Goal: Task Accomplishment & Management: Use online tool/utility

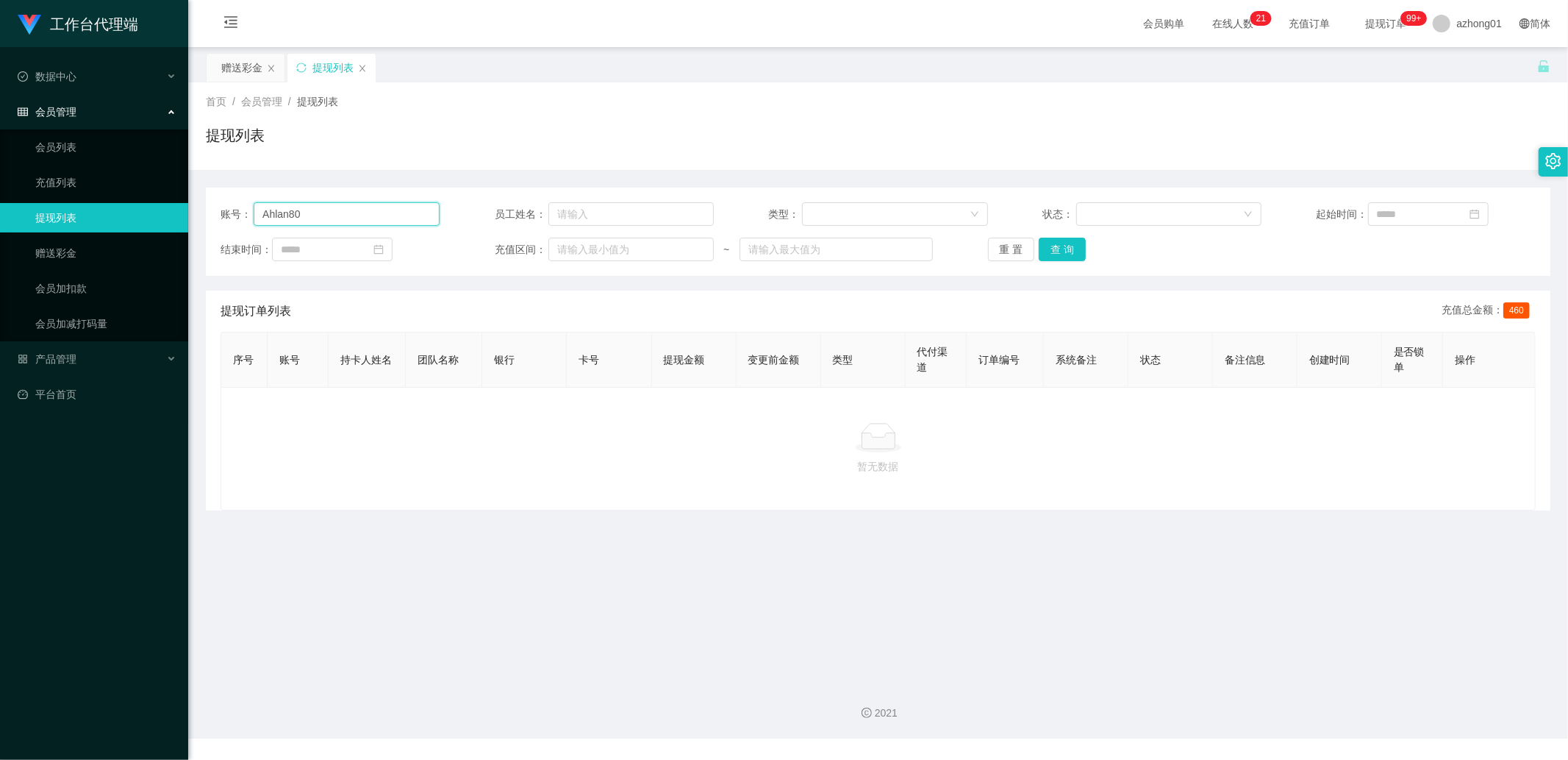
click at [349, 218] on input "Ahlan80" at bounding box center [347, 214] width 186 height 23
paste input "0174446460"
type input "0174446460"
click at [1060, 255] on button "查 询" at bounding box center [1062, 249] width 47 height 23
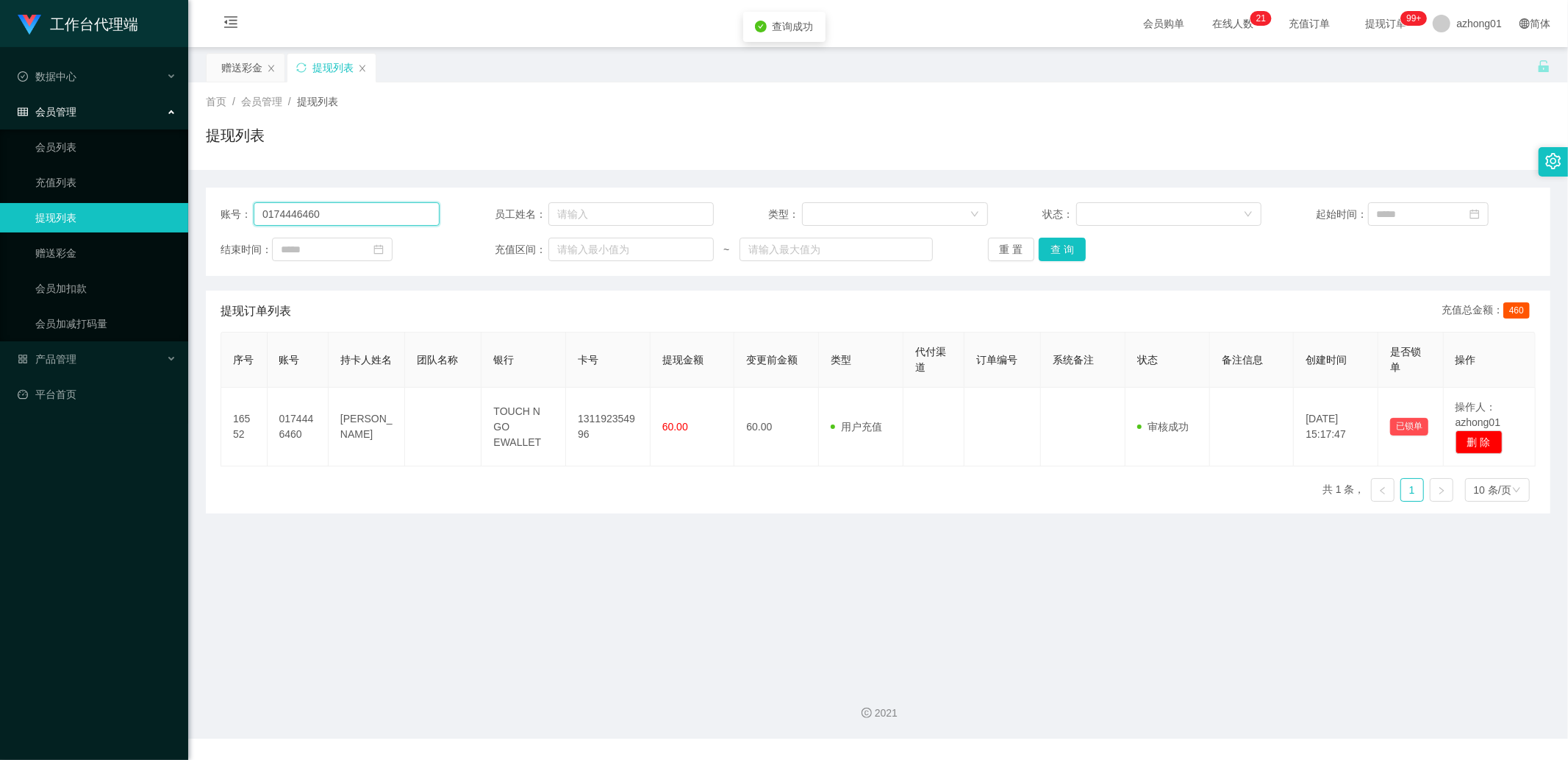
click at [335, 221] on input "0174446460" at bounding box center [347, 214] width 186 height 23
drag, startPoint x: 114, startPoint y: 255, endPoint x: 144, endPoint y: 251, distance: 30.3
click at [114, 255] on link "赠送彩金" at bounding box center [106, 253] width 141 height 30
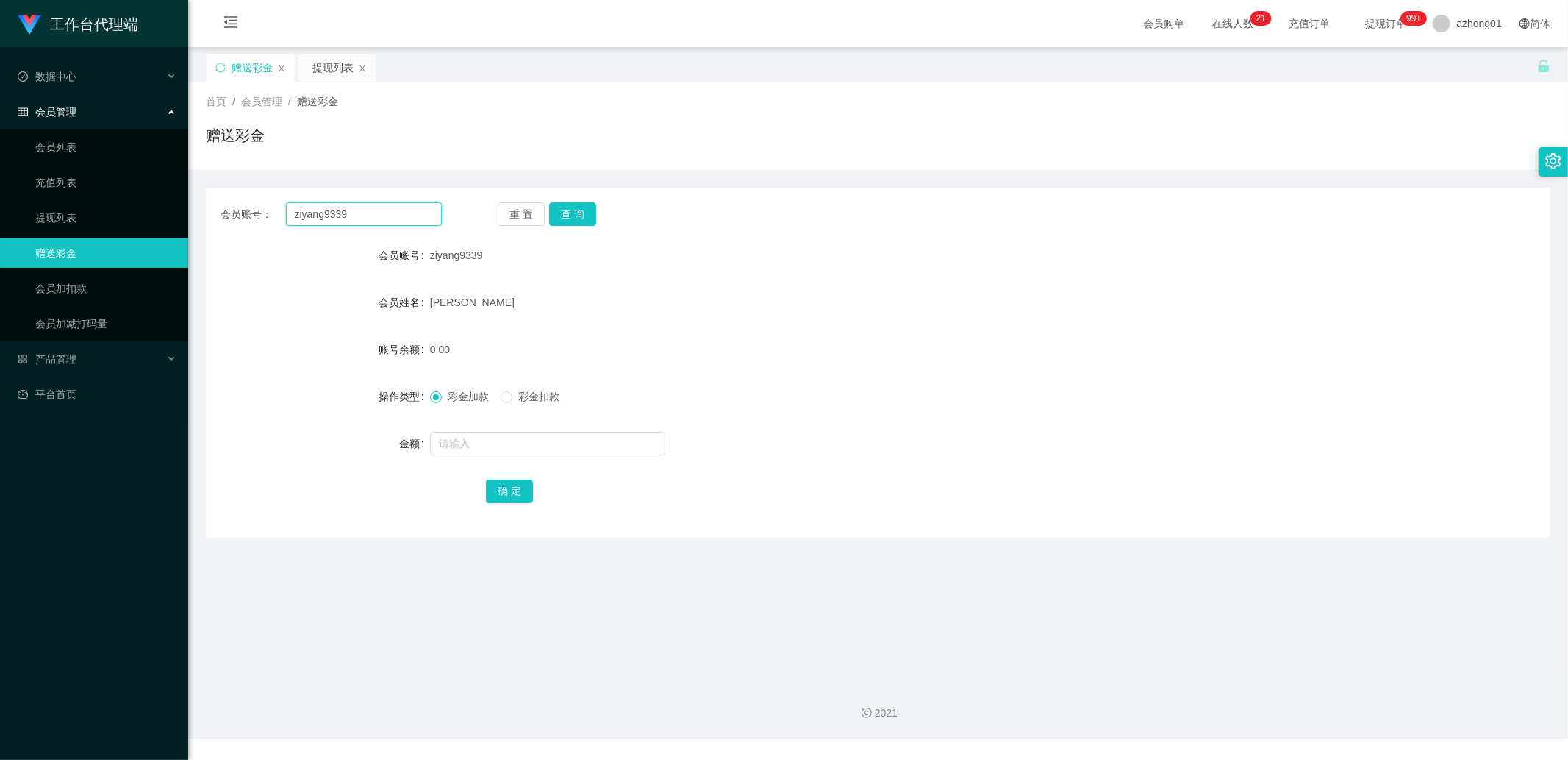
click at [368, 222] on input "ziyang9339" at bounding box center [364, 214] width 157 height 23
paste input "0174446460"
type input "0174446460"
click at [589, 211] on button "查 询" at bounding box center [572, 214] width 47 height 23
click at [476, 445] on input "text" at bounding box center [548, 444] width 235 height 23
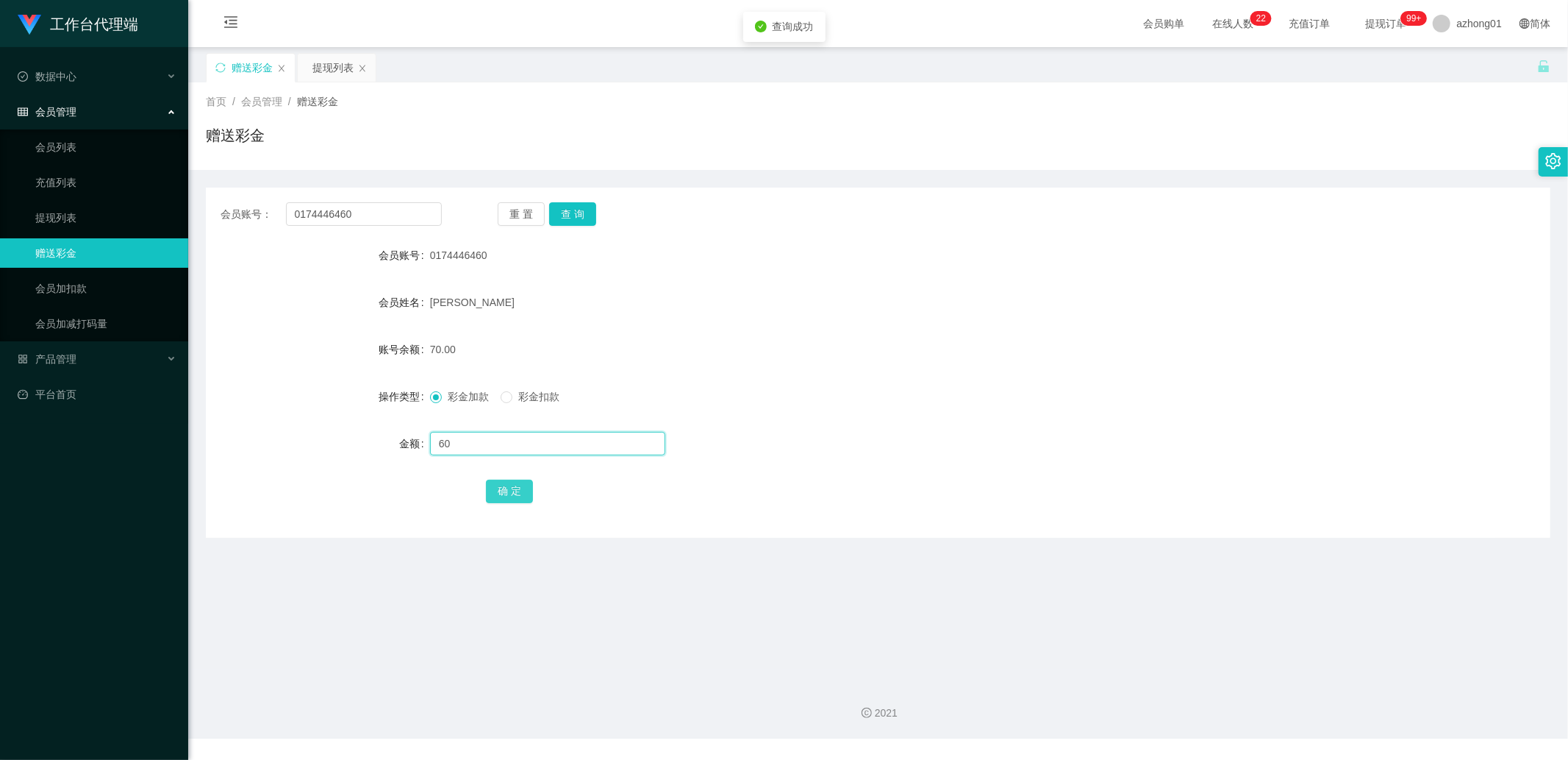
type input "60"
click at [507, 484] on button "确 定" at bounding box center [509, 491] width 47 height 23
click at [357, 200] on div "会员账号： 0174446460 重 置 查 询 会员账号 0174446460 会员姓名 [PERSON_NAME] 账号余额 130.00 操作类型 彩金…" at bounding box center [878, 362] width 1345 height 350
click at [367, 223] on input "0174446460" at bounding box center [364, 214] width 157 height 23
paste input "a05115478"
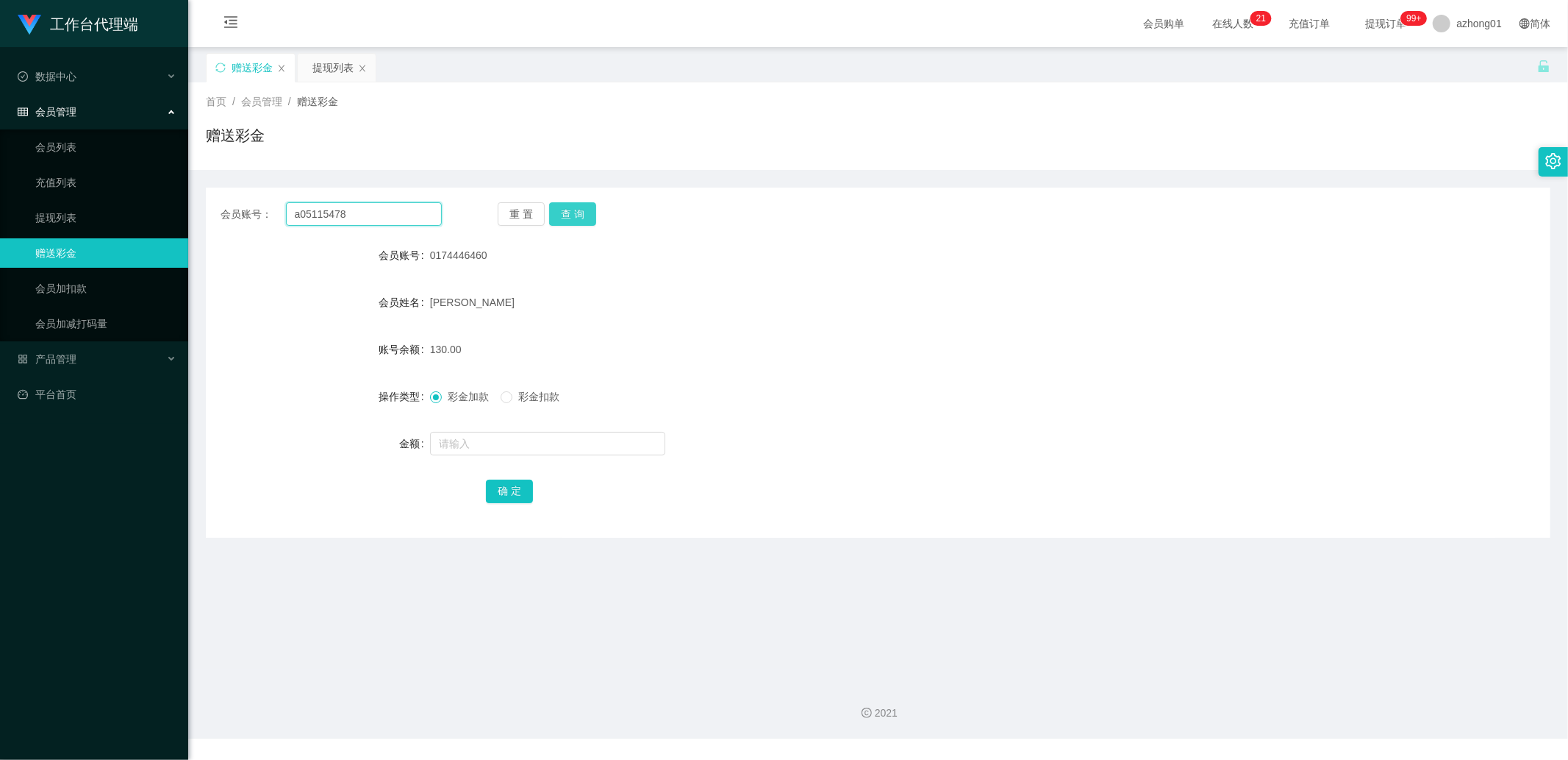
type input "a05115478"
click at [586, 204] on button "查 询" at bounding box center [572, 214] width 47 height 23
click at [448, 431] on div at bounding box center [822, 444] width 784 height 30
click at [450, 437] on input "text" at bounding box center [548, 444] width 235 height 23
type input "60"
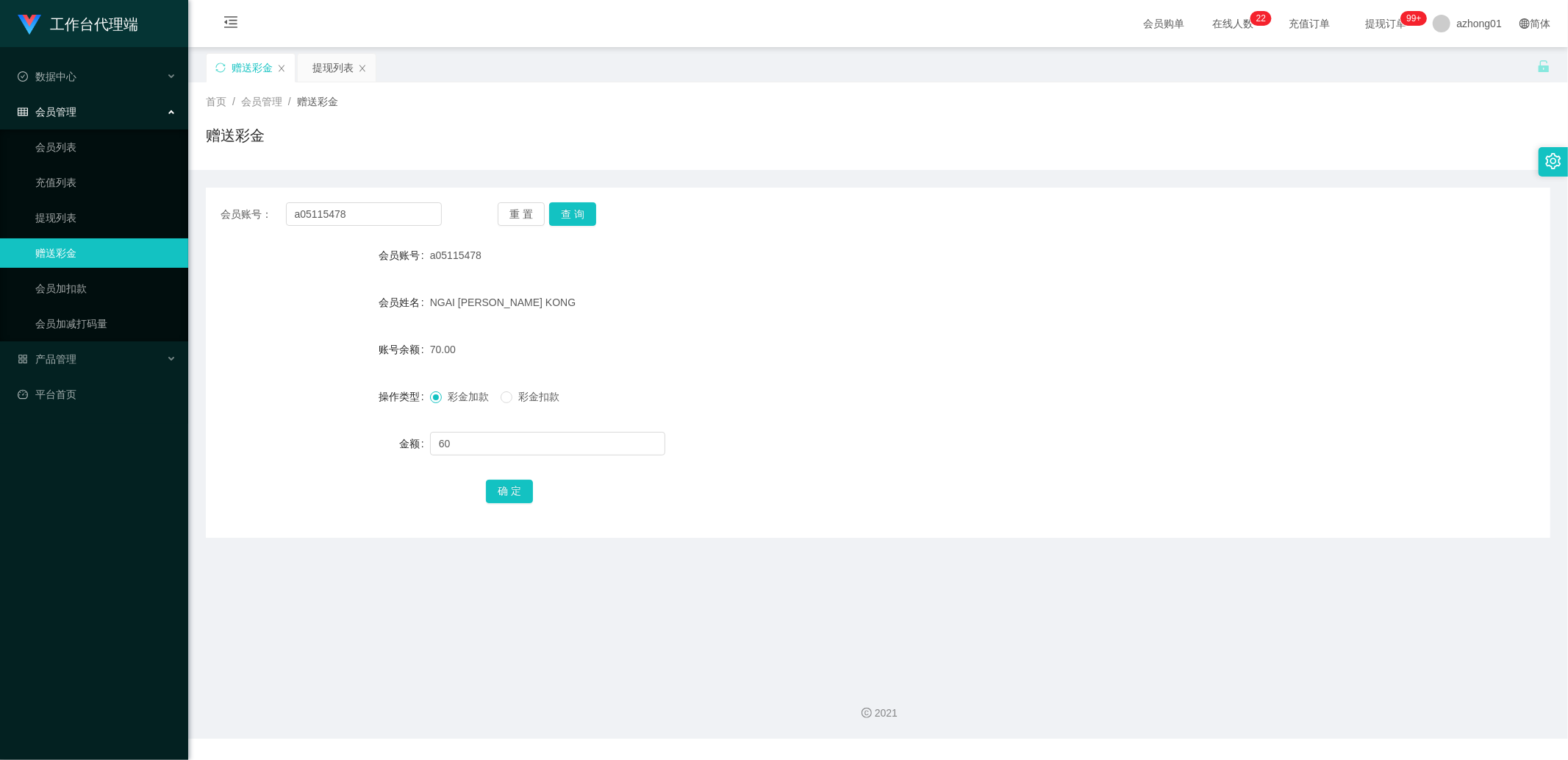
click at [809, 273] on form "会员账号 a05115478 会员姓名 [PERSON_NAME] 账号余额 70.00 操作类型 彩金加款 彩金扣款 金额 60 确 定" at bounding box center [878, 373] width 1345 height 265
drag, startPoint x: 526, startPoint y: 490, endPoint x: 537, endPoint y: 483, distance: 13.0
click at [527, 490] on button "确 定" at bounding box center [509, 491] width 47 height 23
click at [399, 214] on input "a05115478" at bounding box center [364, 214] width 157 height 23
paste input "0174446460"
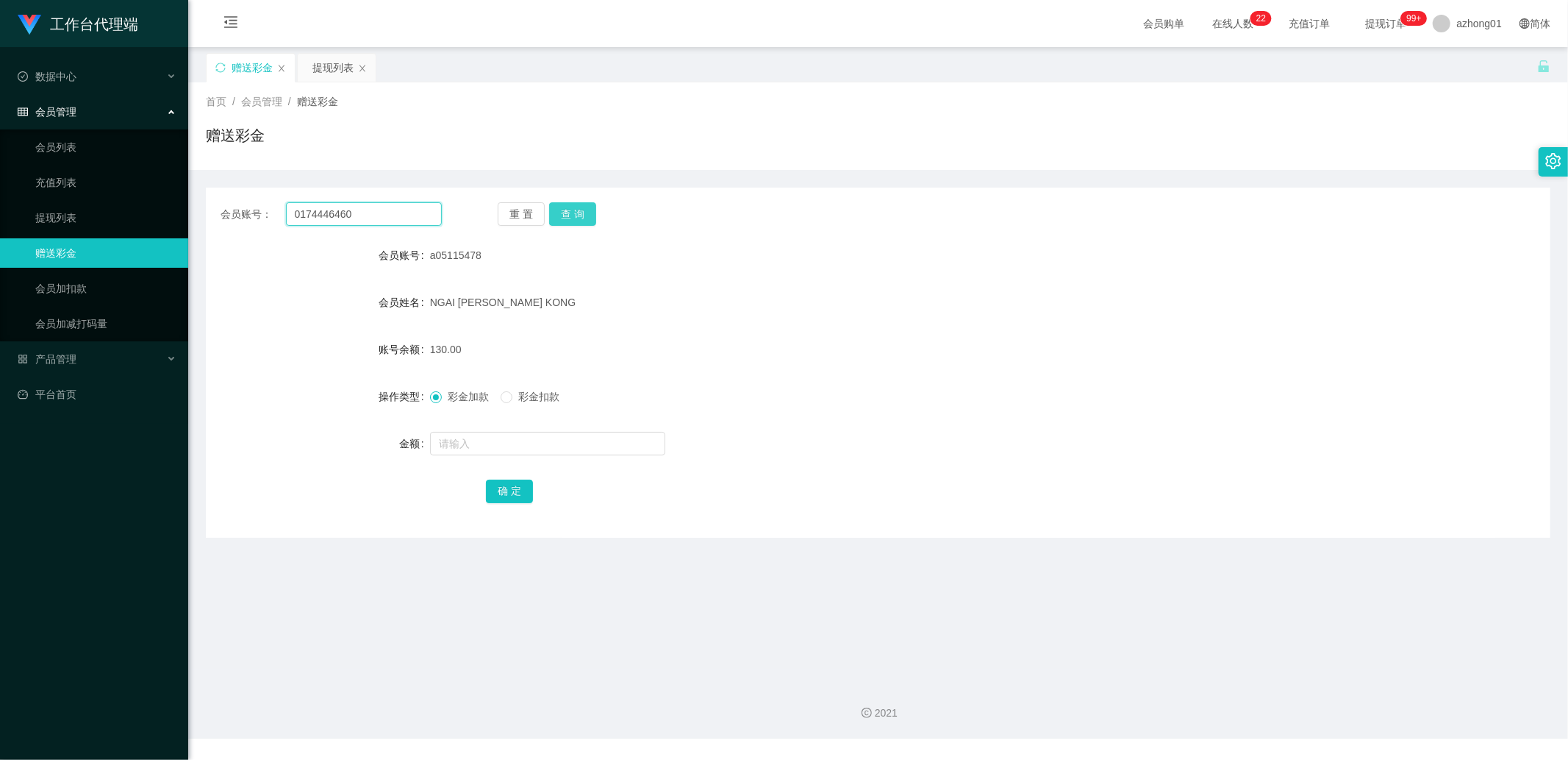
type input "0174446460"
click at [568, 211] on button "查 询" at bounding box center [572, 214] width 47 height 23
click at [469, 445] on input "text" at bounding box center [548, 444] width 235 height 23
type input "130"
click at [48, 217] on link "提现列表" at bounding box center [106, 218] width 141 height 30
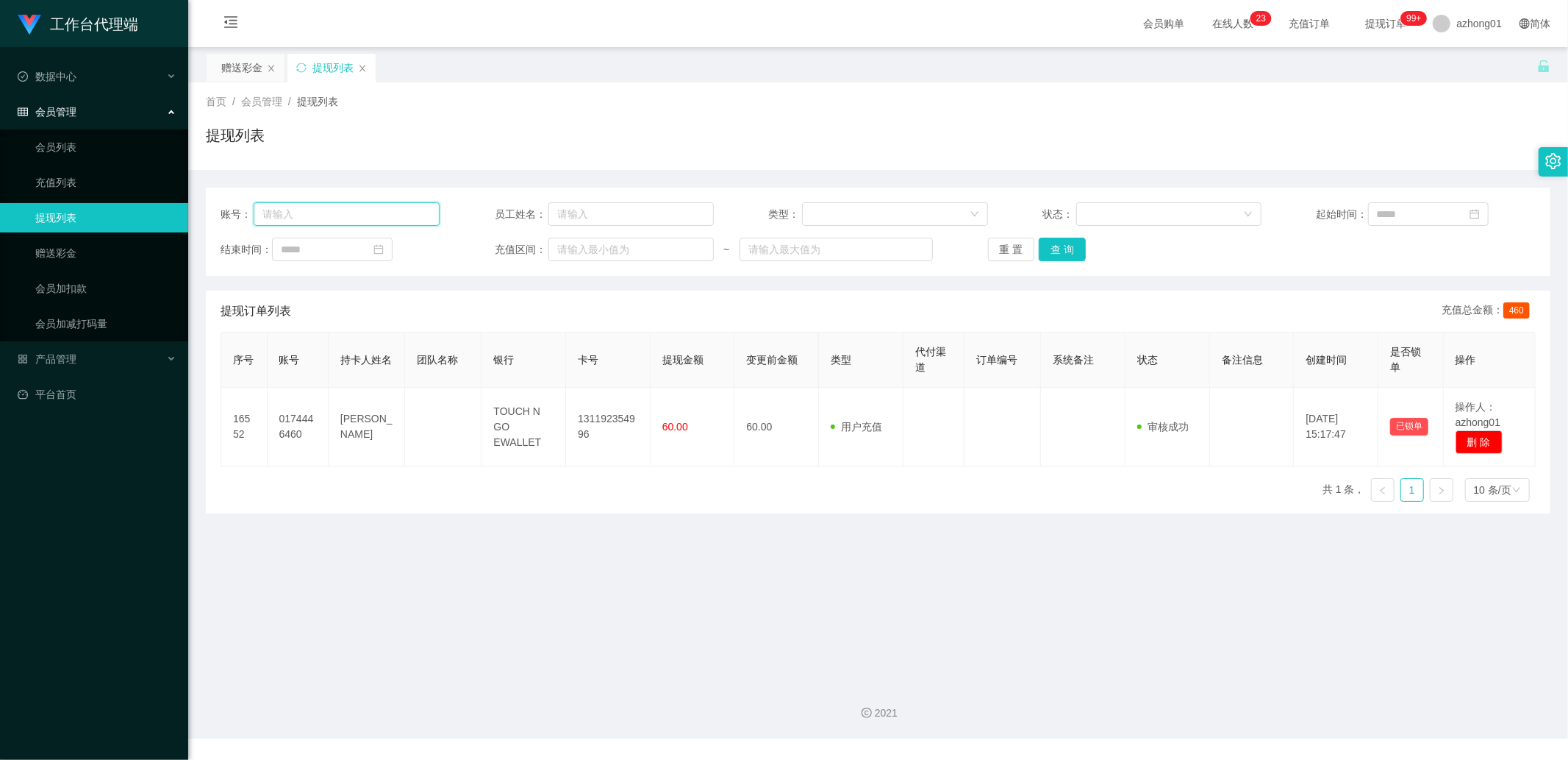
click at [313, 218] on input "text" at bounding box center [347, 214] width 186 height 23
paste input "130"
type input "130"
click at [117, 263] on link "赠送彩金" at bounding box center [106, 253] width 141 height 30
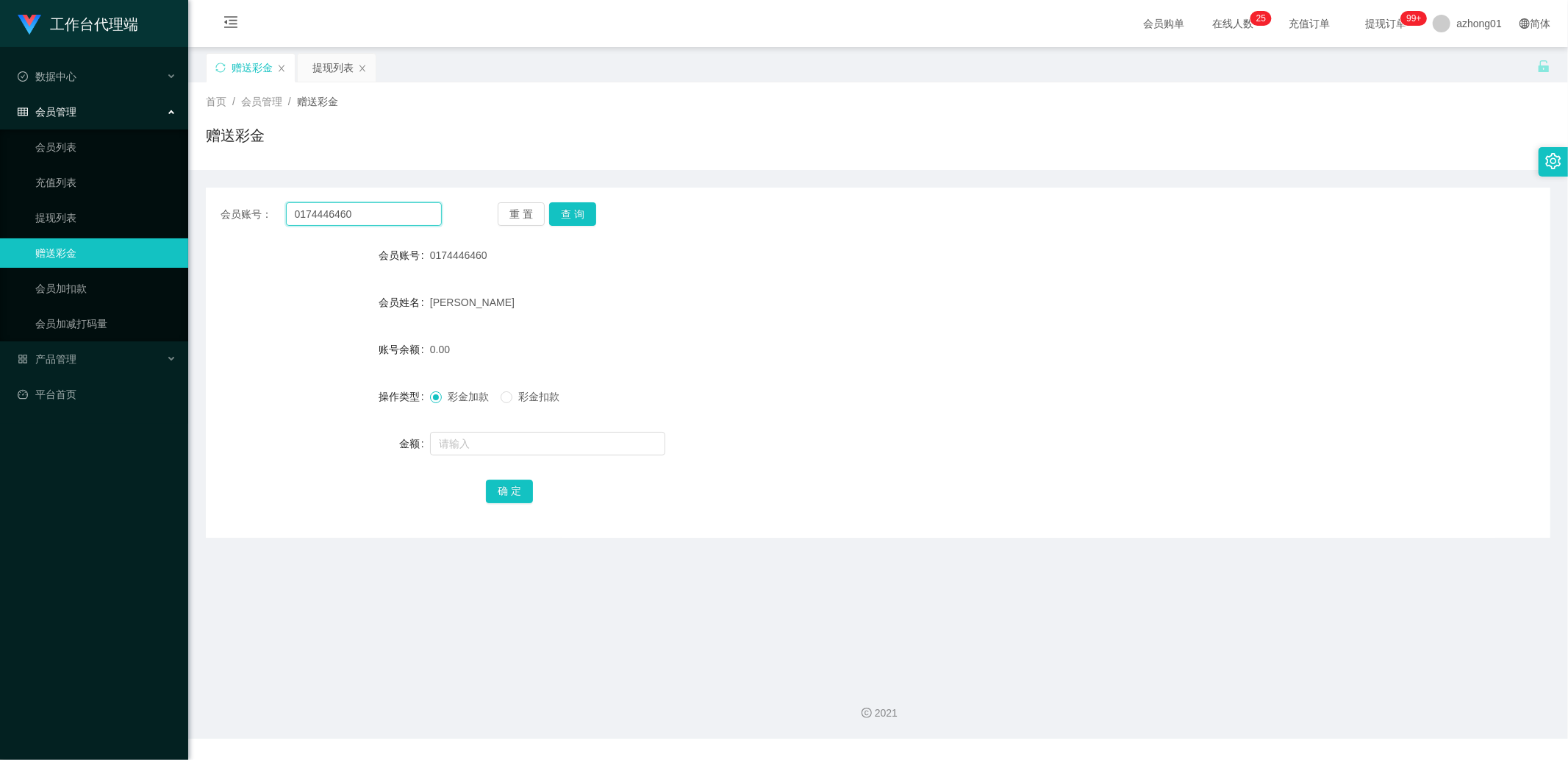
click at [384, 202] on input "0174446460" at bounding box center [364, 214] width 157 height 23
drag, startPoint x: 89, startPoint y: 219, endPoint x: 122, endPoint y: 219, distance: 33.0
click at [89, 219] on link "提现列表" at bounding box center [106, 218] width 141 height 30
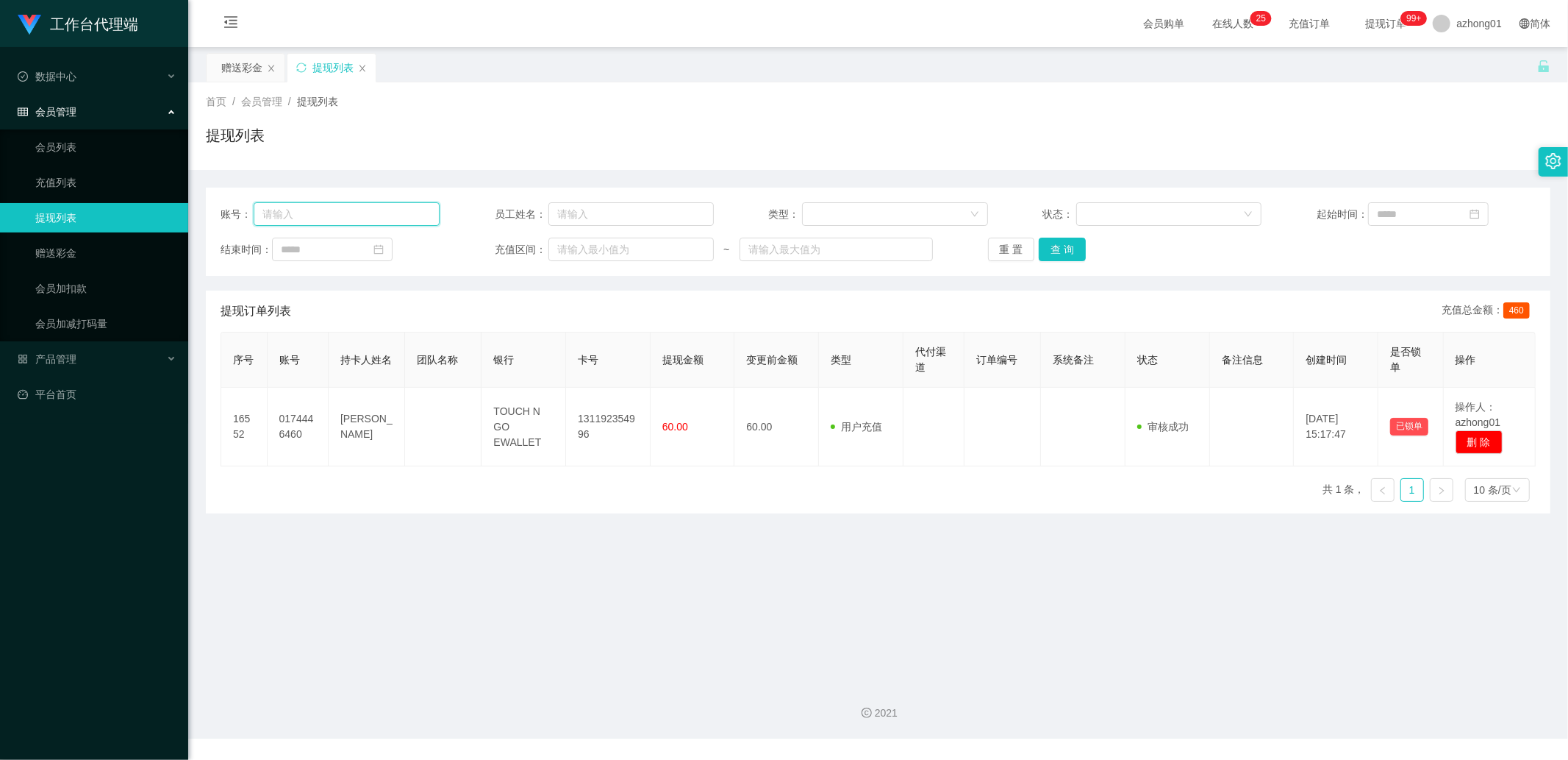
click at [339, 219] on input "text" at bounding box center [347, 214] width 186 height 23
paste input "0174446460"
type input "0174446460"
drag, startPoint x: 1060, startPoint y: 240, endPoint x: 1088, endPoint y: 249, distance: 29.4
click at [1063, 240] on button "查 询" at bounding box center [1062, 249] width 47 height 23
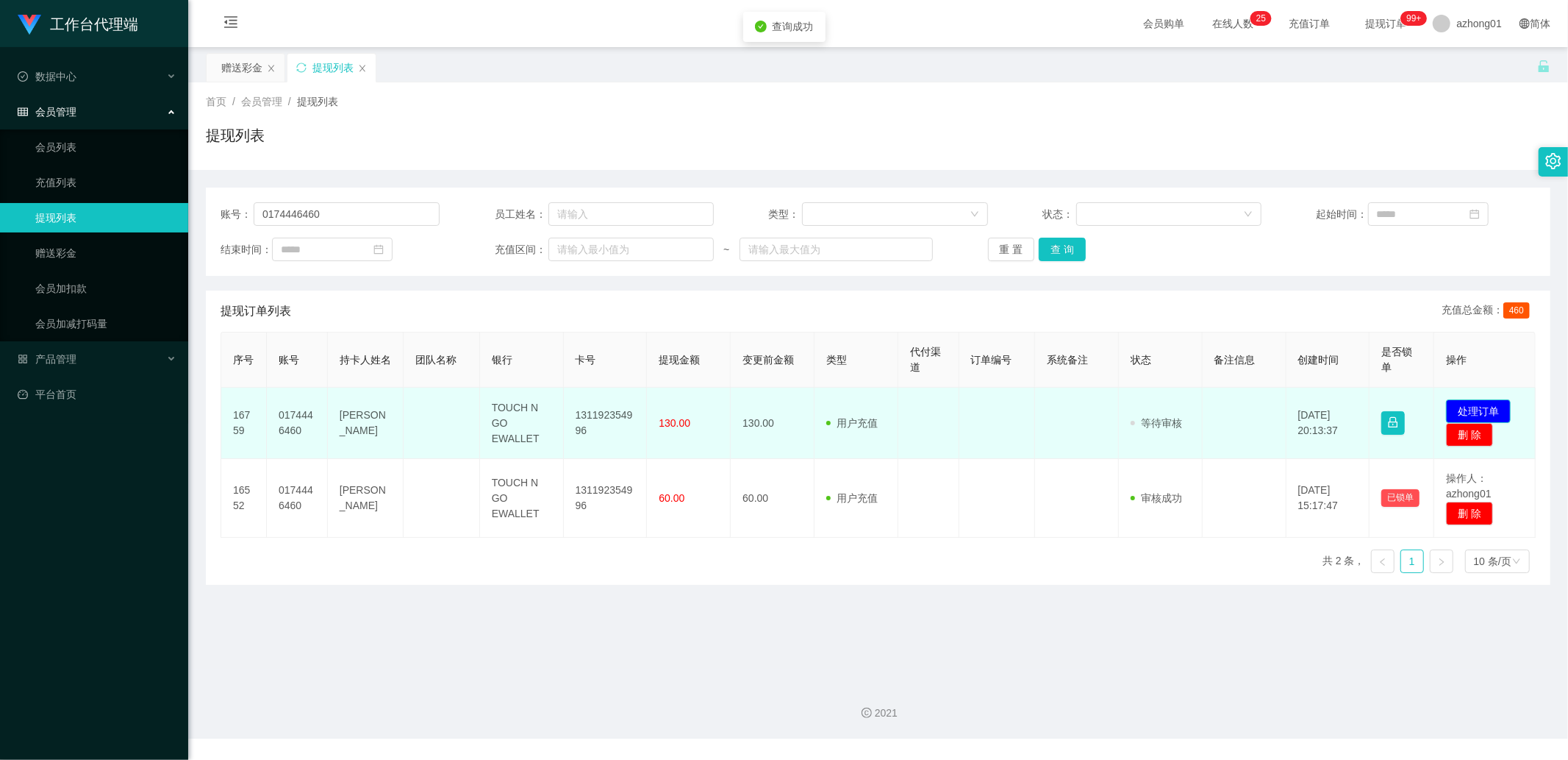
drag, startPoint x: 1461, startPoint y: 409, endPoint x: 1452, endPoint y: 407, distance: 9.2
click at [1461, 407] on button "处理订单" at bounding box center [1478, 411] width 64 height 23
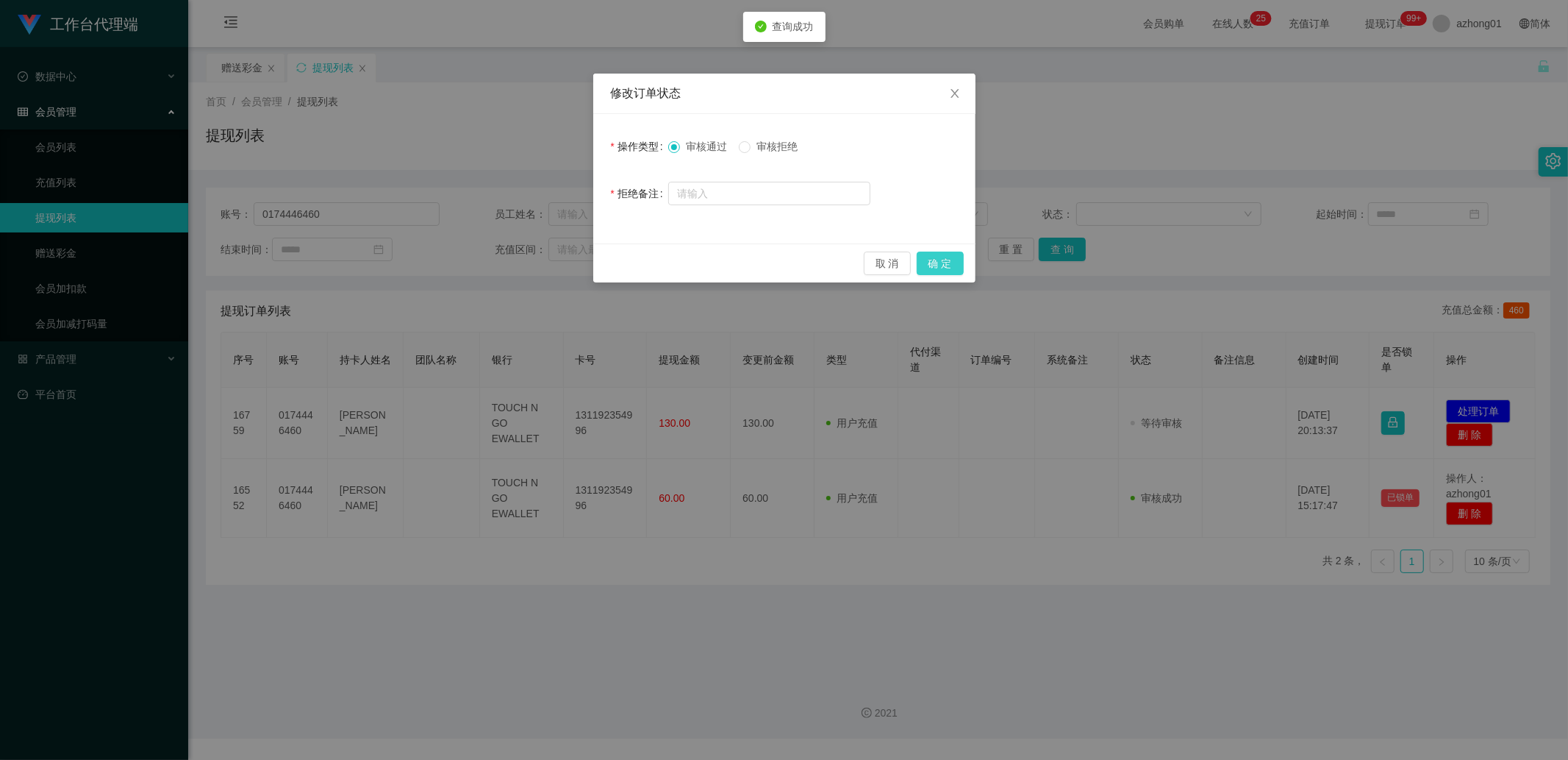
click at [949, 273] on button "确 定" at bounding box center [940, 263] width 47 height 23
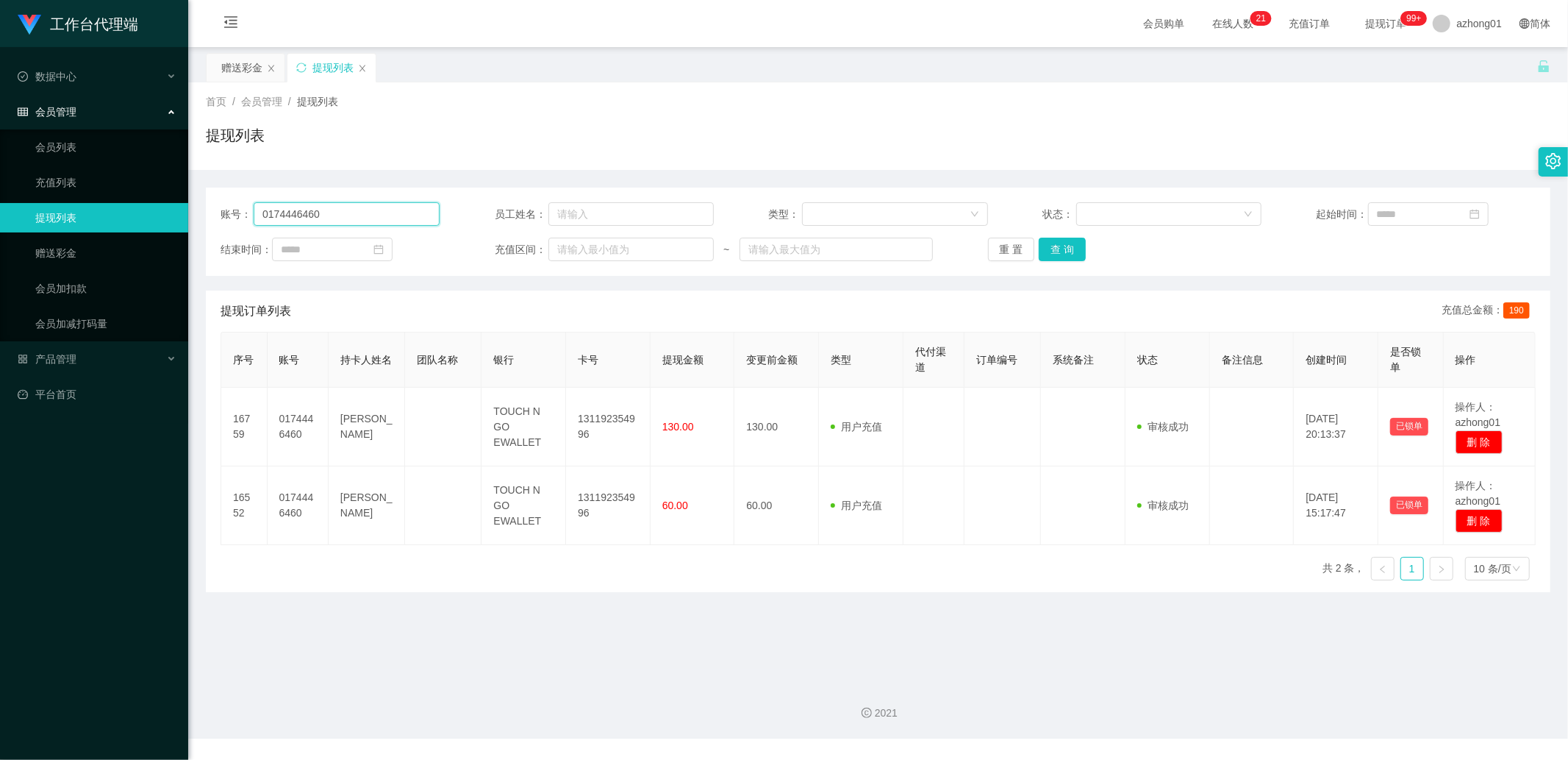
click at [356, 218] on input "0174446460" at bounding box center [347, 214] width 186 height 23
paste input "a05115478"
type input "a05115478"
click at [1059, 252] on button "查 询" at bounding box center [1062, 249] width 47 height 23
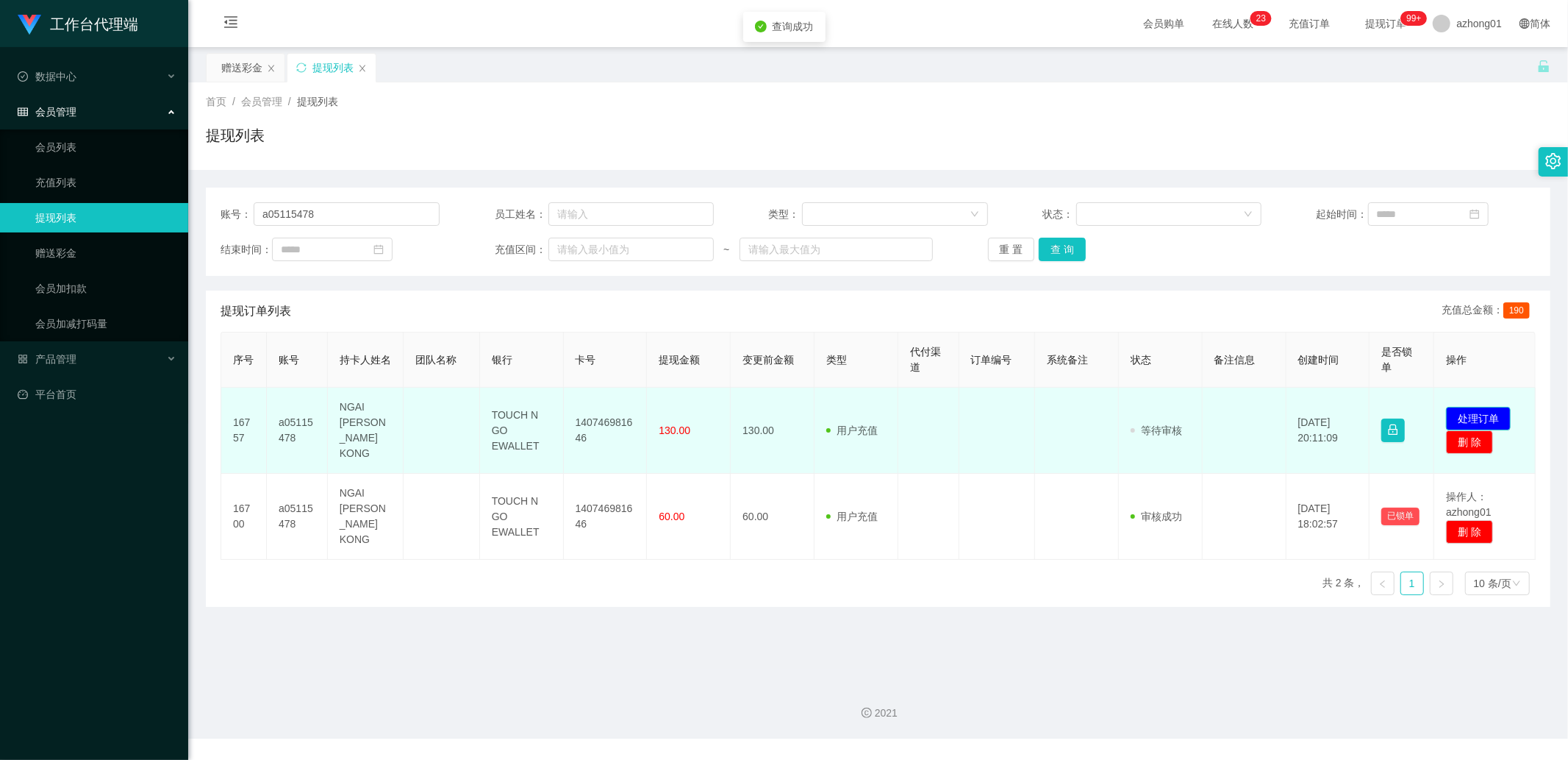
click at [1453, 408] on button "处理订单" at bounding box center [1478, 419] width 64 height 23
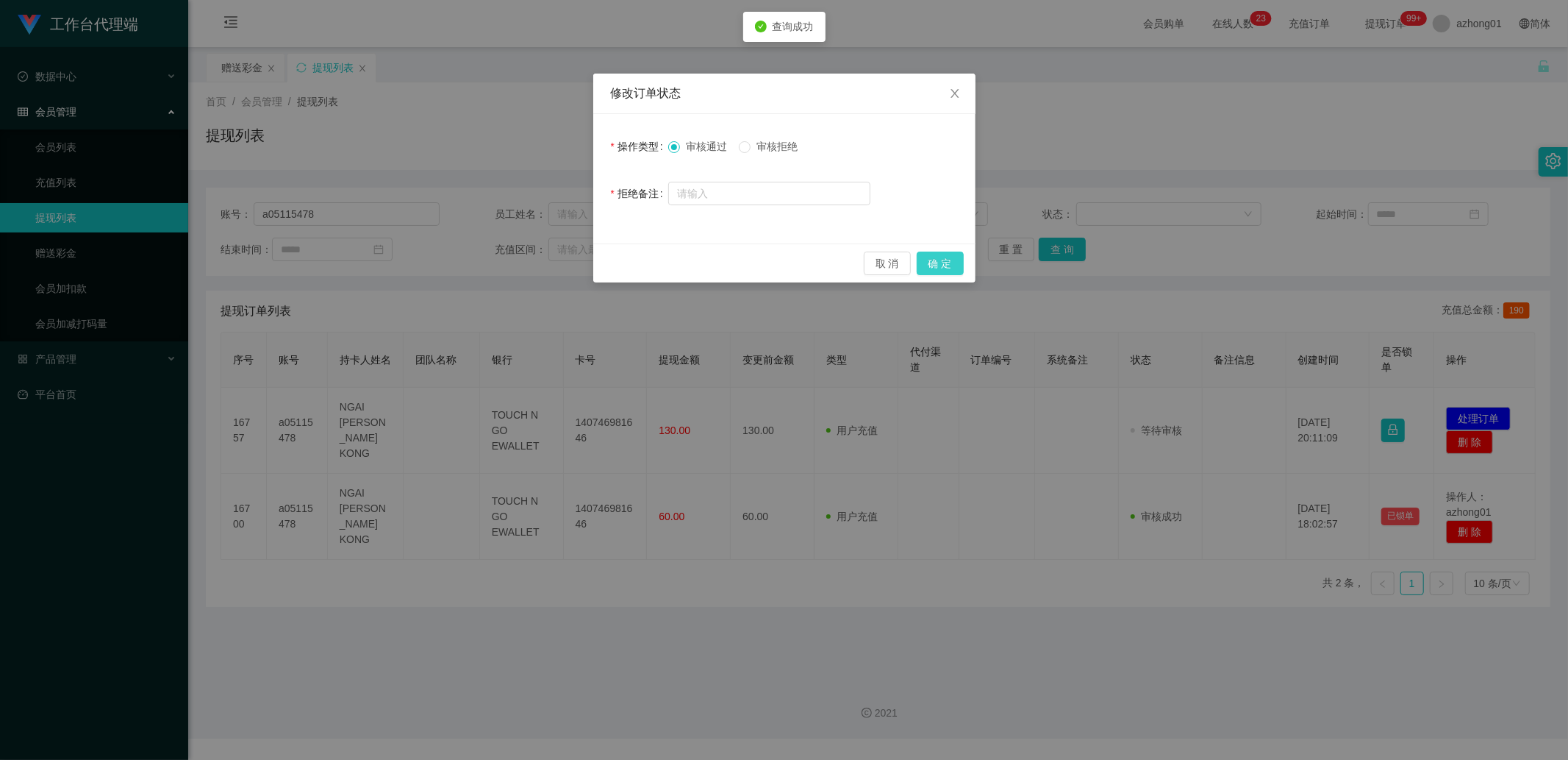
click at [942, 260] on button "确 定" at bounding box center [940, 263] width 47 height 23
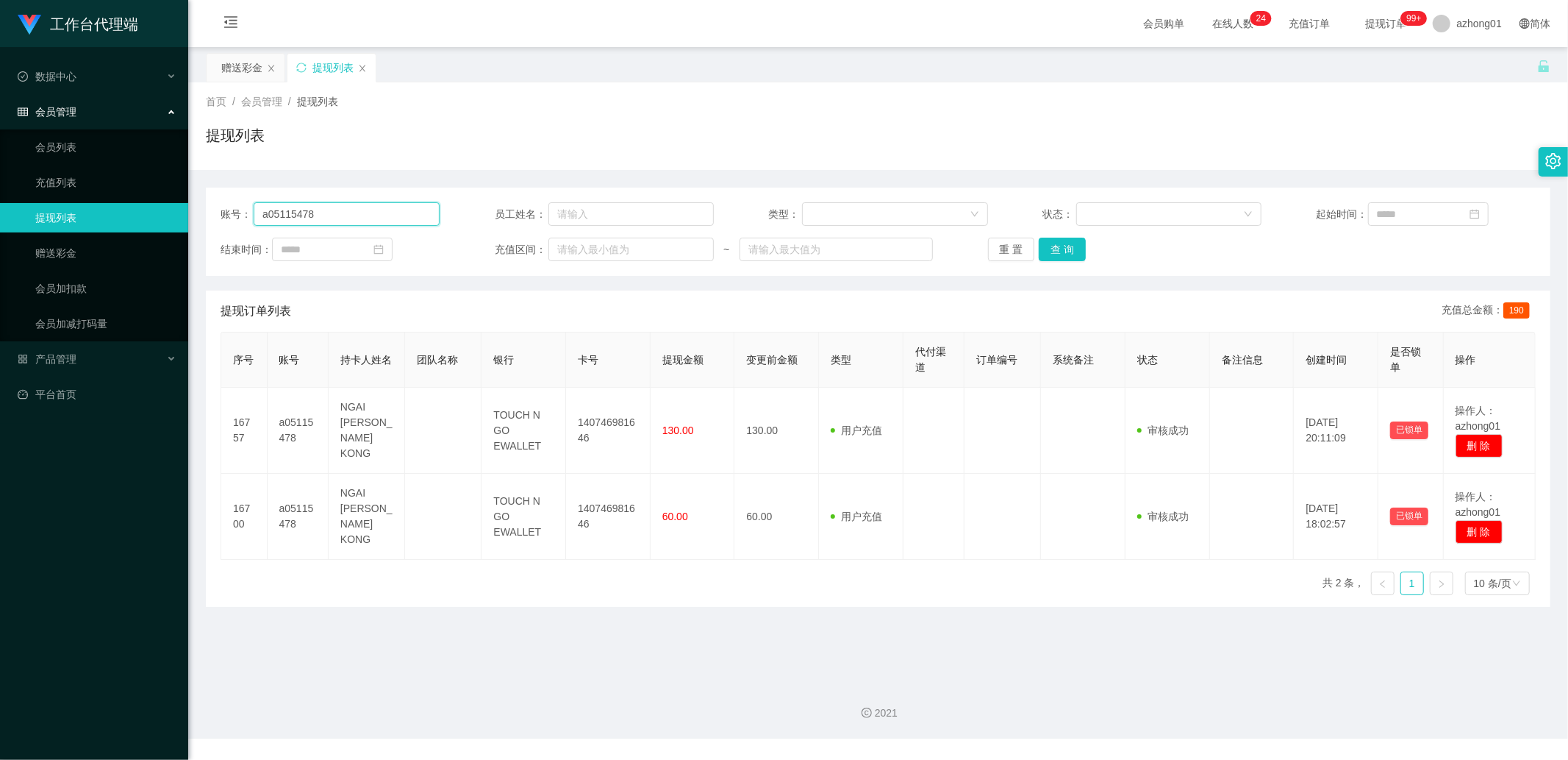
click at [366, 214] on input "a05115478" at bounding box center [347, 214] width 186 height 23
paste input "ChiatYaw"
type input "ChiatYaw"
click at [1071, 250] on button "查 询" at bounding box center [1062, 249] width 47 height 23
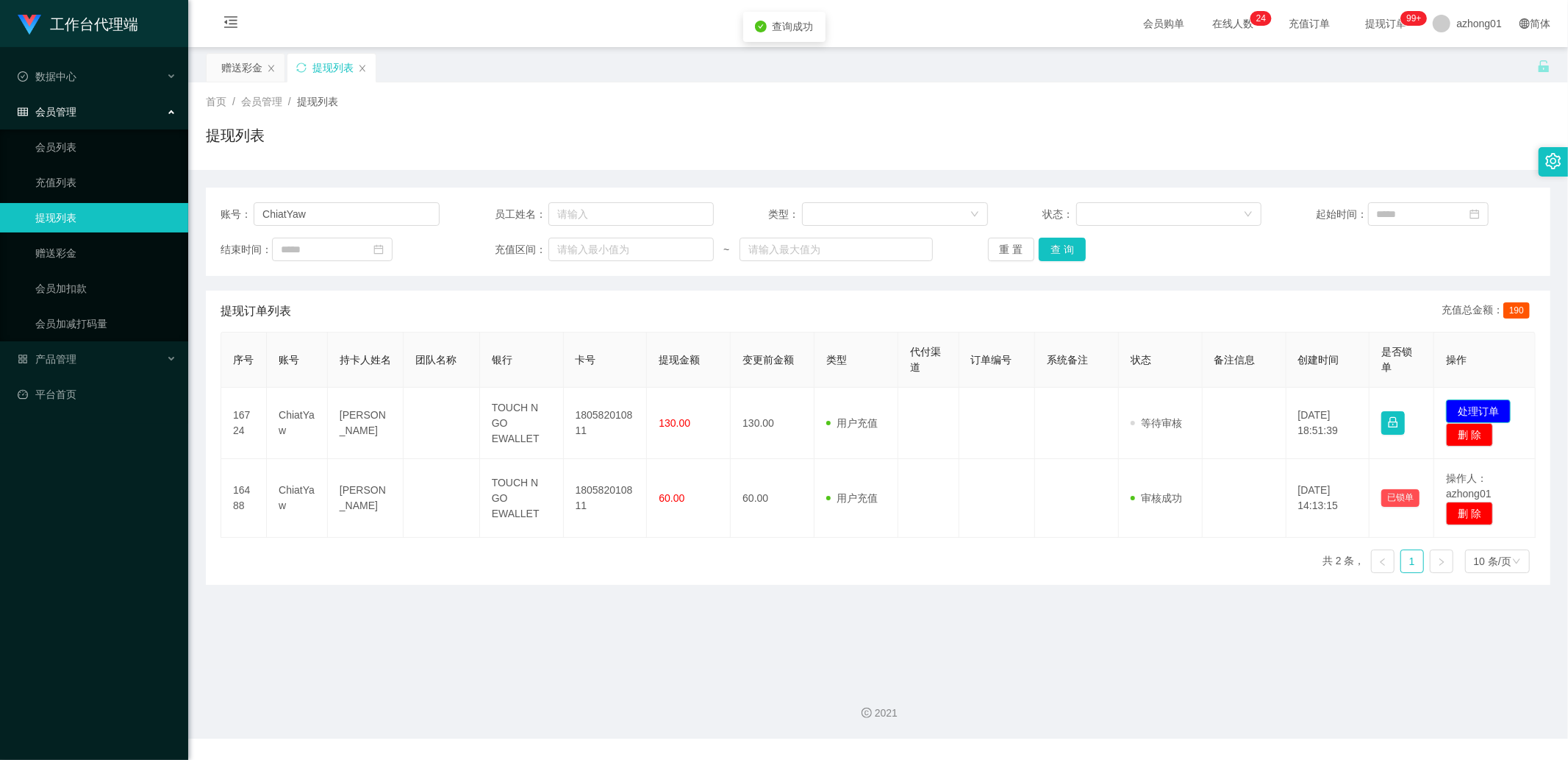
drag, startPoint x: 1461, startPoint y: 406, endPoint x: 1451, endPoint y: 407, distance: 10.0
click at [1461, 406] on button "处理订单" at bounding box center [1478, 411] width 64 height 23
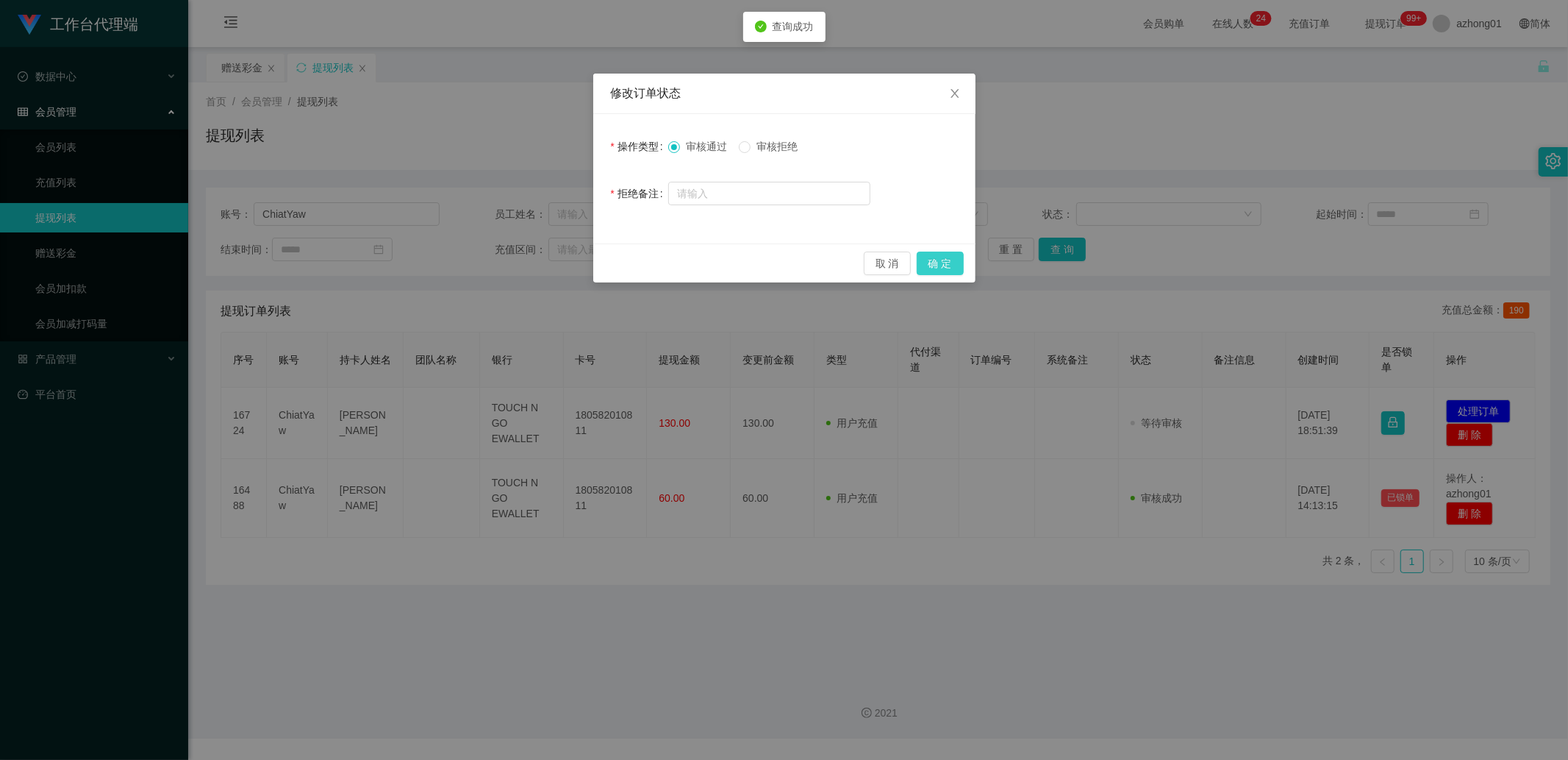
click at [932, 272] on button "确 定" at bounding box center [940, 263] width 47 height 23
